Goal: Information Seeking & Learning: Find specific fact

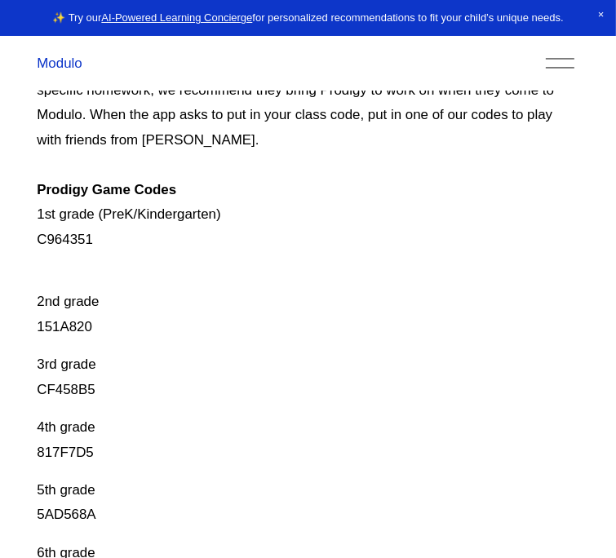
scroll to position [211, 0]
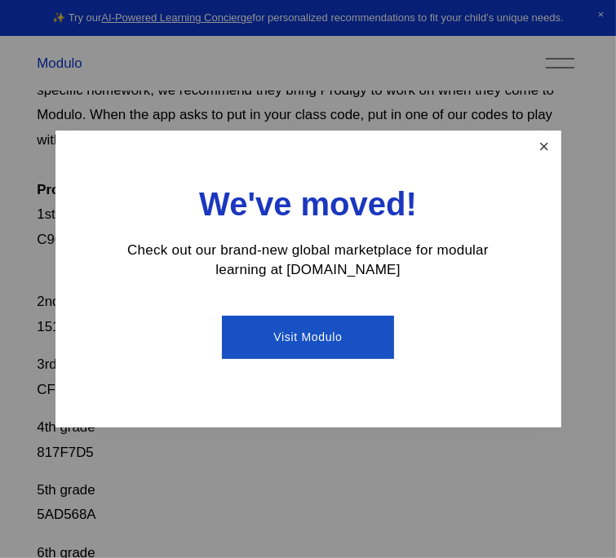
click at [544, 142] on link "Close" at bounding box center [543, 147] width 29 height 29
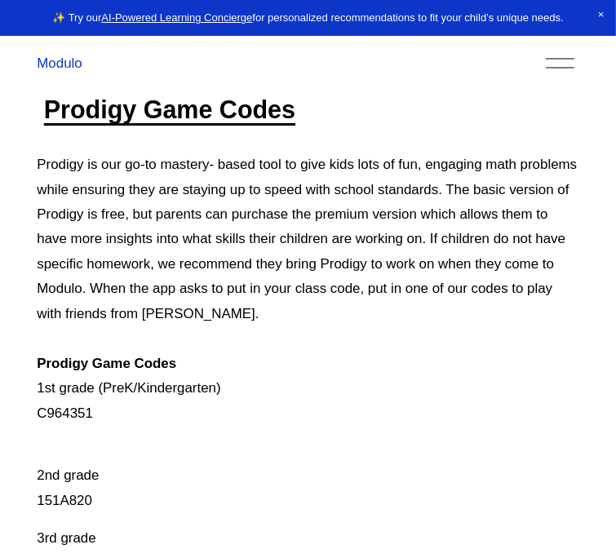
scroll to position [27, 0]
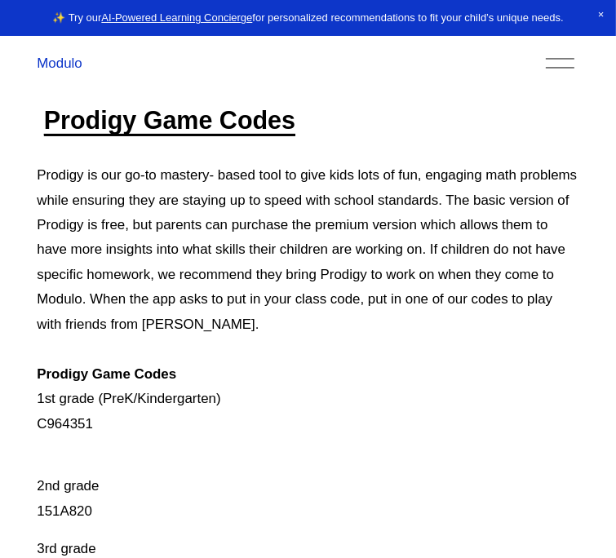
click at [68, 448] on div "Prodigy Game Codes Prodigy is our go-to mastery- based tool to give kids lots o…" at bounding box center [307, 501] width 541 height 795
click at [551, 57] on div at bounding box center [559, 63] width 29 height 29
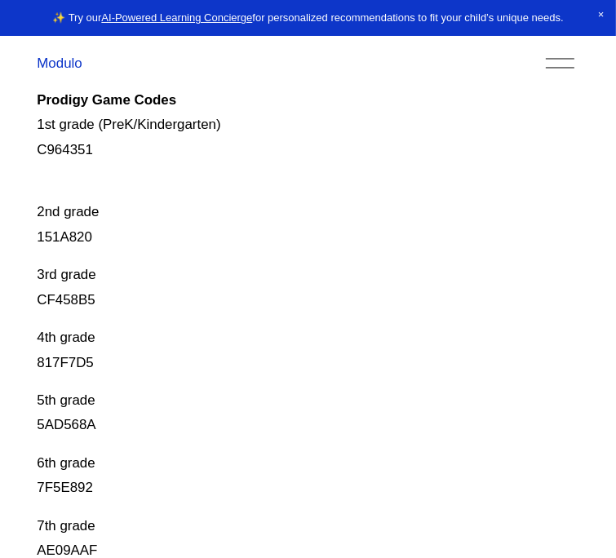
scroll to position [298, 0]
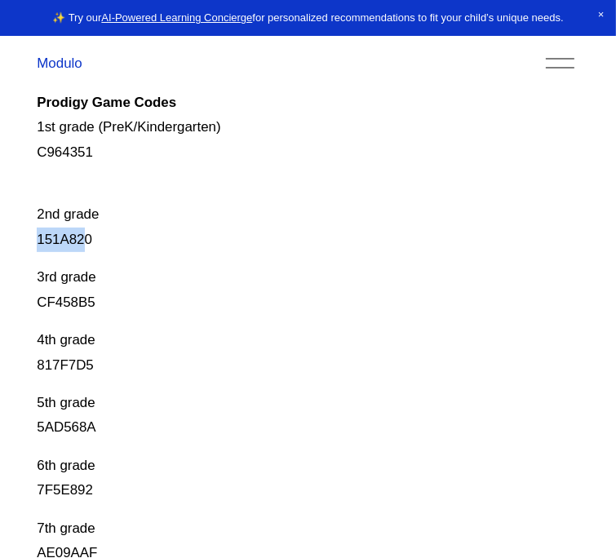
drag, startPoint x: 38, startPoint y: 237, endPoint x: 87, endPoint y: 238, distance: 48.9
click at [87, 238] on p "2nd grade 151A820" at bounding box center [307, 215] width 541 height 74
drag, startPoint x: 41, startPoint y: 238, endPoint x: 88, endPoint y: 240, distance: 47.3
click at [88, 240] on p "2nd grade 151A820" at bounding box center [307, 215] width 541 height 74
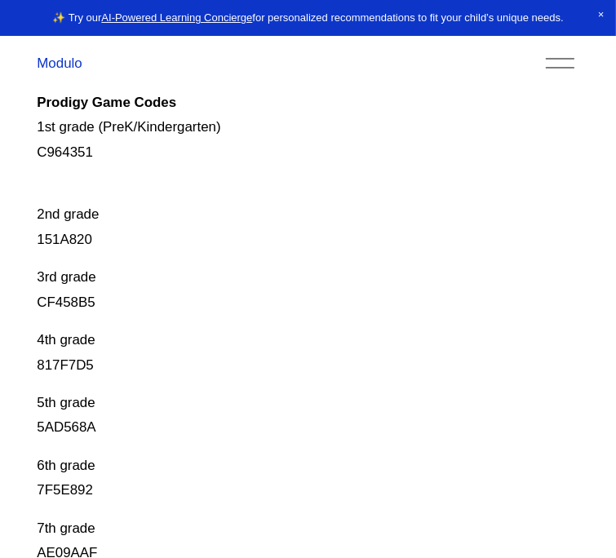
click at [35, 241] on div "Prodigy Game Codes Prodigy is our go-to mastery- based tool to give kids lots o…" at bounding box center [308, 230] width 616 height 795
drag, startPoint x: 39, startPoint y: 236, endPoint x: 91, endPoint y: 239, distance: 52.3
click at [91, 239] on p "2nd grade 151A820" at bounding box center [307, 215] width 541 height 74
copy p "151A820"
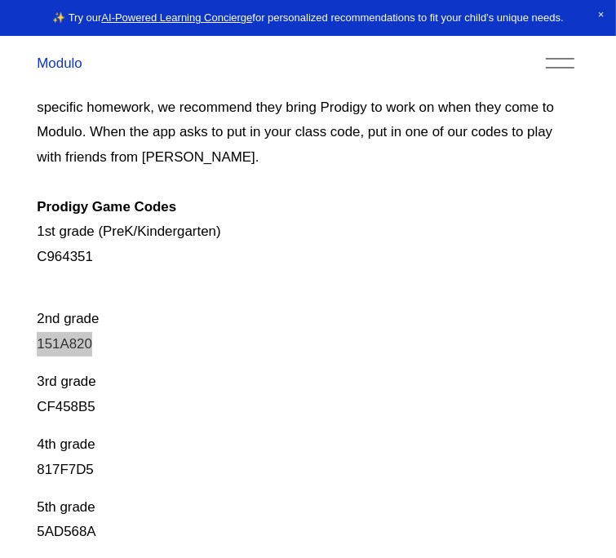
scroll to position [187, 0]
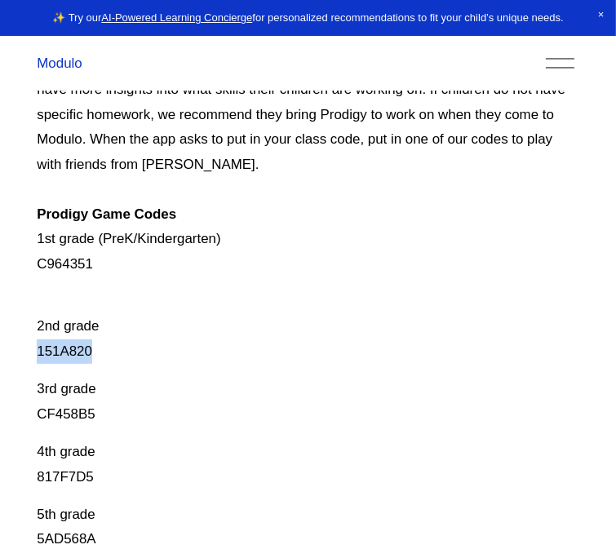
click at [49, 73] on div "Modulo About Modulo Apply to Teach Share a resource Find Tutors Find Curriculum" at bounding box center [307, 63] width 541 height 30
click at [65, 64] on link "Modulo" at bounding box center [59, 62] width 45 height 15
